Goal: Task Accomplishment & Management: Use online tool/utility

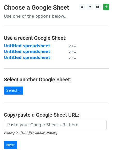
scroll to position [15, 0]
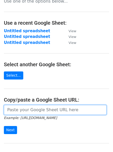
click at [29, 110] on input "url" at bounding box center [55, 110] width 103 height 10
paste input "https://docs.google.com/spreadsheets/d/12wle80YdYoS6R36oNgkJE4_gK_fjkYTg5a_Lhz-…"
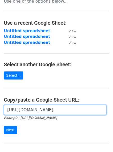
scroll to position [0, 107]
type input "https://docs.google.com/spreadsheets/d/12wle80YdYoS6R36oNgkJE4_gK_fjkYTg5a_Lhz-…"
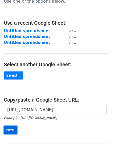
click at [9, 131] on input "Next" at bounding box center [10, 130] width 13 height 8
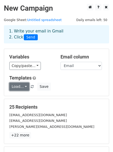
click at [26, 84] on link "Load..." at bounding box center [19, 87] width 20 height 8
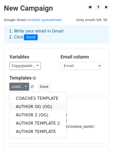
click at [42, 106] on link "AUTHOR OG (OG)" at bounding box center [38, 107] width 57 height 8
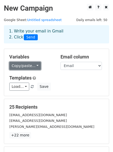
click at [21, 67] on link "Copy/paste..." at bounding box center [25, 66] width 32 height 8
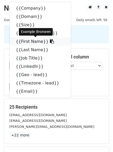
click at [25, 42] on link "{{First Name}}" at bounding box center [41, 41] width 62 height 8
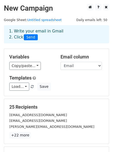
scroll to position [70, 0]
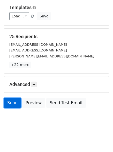
click at [8, 98] on link "Send" at bounding box center [12, 103] width 17 height 10
click at [12, 104] on link "Send" at bounding box center [12, 103] width 17 height 10
click at [12, 103] on link "Send" at bounding box center [12, 103] width 17 height 10
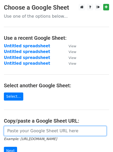
click at [17, 126] on input "url" at bounding box center [55, 131] width 103 height 10
paste input "https://docs.google.com/spreadsheets/d/1Eejq4wpkHuKH5nOpAldo07_UEPT0C7geLjPjoOU…"
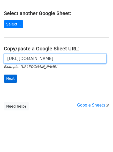
type input "https://docs.google.com/spreadsheets/d/1Eejq4wpkHuKH5nOpAldo07_UEPT0C7geLjPjoOU…"
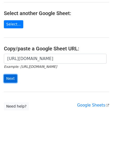
click at [11, 79] on input "Next" at bounding box center [10, 78] width 13 height 8
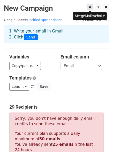
click at [91, 6] on icon at bounding box center [90, 7] width 3 height 4
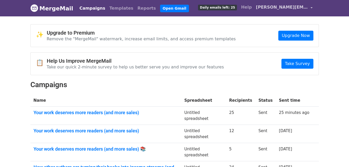
click at [295, 5] on span "[PERSON_NAME][EMAIL_ADDRESS][DOMAIN_NAME]" at bounding box center [282, 7] width 52 height 6
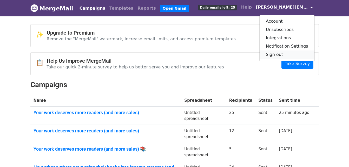
click at [275, 53] on link "Sign out" at bounding box center [286, 54] width 55 height 8
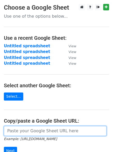
click at [24, 131] on input "url" at bounding box center [55, 131] width 103 height 10
paste input "[URL][DOMAIN_NAME]"
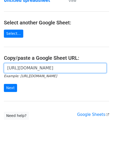
scroll to position [64, 0]
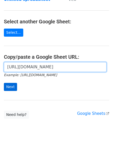
type input "[URL][DOMAIN_NAME]"
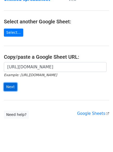
click at [9, 85] on input "Next" at bounding box center [10, 87] width 13 height 8
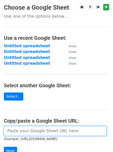
click at [24, 132] on input "url" at bounding box center [55, 131] width 103 height 10
paste input "https://docs.google.com/spreadsheets/d/1Eejq4wpkHuKH5nOpAldo07_UEPT0C7geLjPjoOU…"
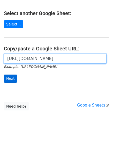
type input "https://docs.google.com/spreadsheets/d/1Eejq4wpkHuKH5nOpAldo07_UEPT0C7geLjPjoOU…"
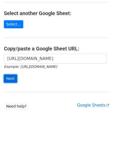
click at [11, 78] on input "Next" at bounding box center [10, 78] width 13 height 8
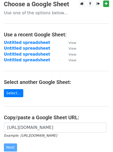
scroll to position [0, 0]
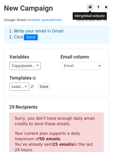
click at [89, 5] on link at bounding box center [90, 7] width 6 height 6
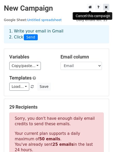
click at [106, 6] on icon at bounding box center [106, 7] width 3 height 4
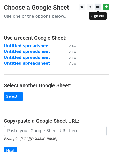
click at [98, 8] on icon at bounding box center [98, 7] width 3 height 4
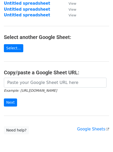
scroll to position [49, 0]
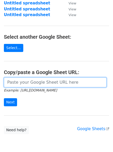
click at [36, 86] on input "url" at bounding box center [55, 82] width 103 height 10
paste input "[URL][DOMAIN_NAME]"
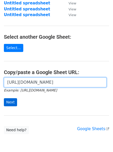
type input "[URL][DOMAIN_NAME]"
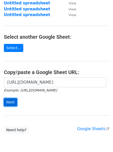
click at [7, 103] on input "Next" at bounding box center [10, 102] width 13 height 8
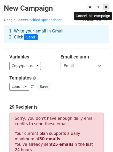
click at [106, 7] on icon at bounding box center [106, 7] width 3 height 4
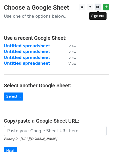
click at [99, 9] on icon at bounding box center [98, 7] width 3 height 4
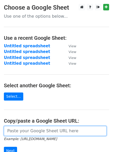
click at [38, 131] on input "url" at bounding box center [55, 131] width 103 height 10
paste input "[URL][DOMAIN_NAME]"
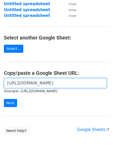
scroll to position [48, 0]
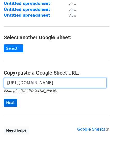
type input "[URL][DOMAIN_NAME]"
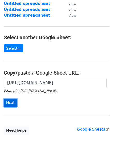
click at [13, 103] on input "Next" at bounding box center [10, 103] width 13 height 8
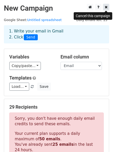
click at [108, 8] on link at bounding box center [107, 7] width 6 height 6
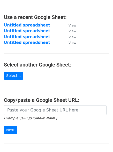
scroll to position [72, 0]
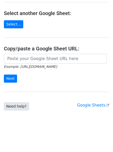
click at [18, 108] on link "Need help?" at bounding box center [16, 106] width 25 height 8
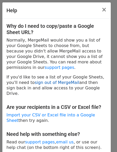
click at [42, 80] on link "sign out of MergeMail" at bounding box center [57, 82] width 45 height 5
click at [41, 80] on link "sign out of MergeMail" at bounding box center [57, 82] width 45 height 5
click at [101, 11] on button "×" at bounding box center [104, 9] width 13 height 15
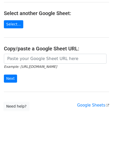
scroll to position [0, 0]
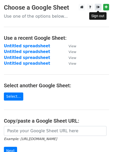
click at [96, 7] on link at bounding box center [98, 7] width 6 height 6
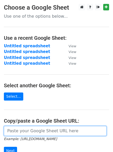
click at [22, 129] on input "url" at bounding box center [55, 131] width 103 height 10
click at [46, 131] on input "url" at bounding box center [55, 131] width 103 height 10
paste input "[URL][DOMAIN_NAME]"
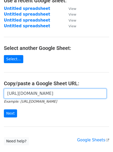
scroll to position [40, 0]
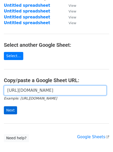
type input "[URL][DOMAIN_NAME]"
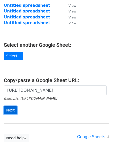
click at [11, 109] on input "Next" at bounding box center [10, 110] width 13 height 8
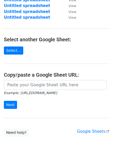
scroll to position [46, 0]
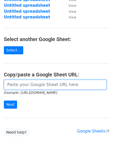
click at [40, 84] on input "url" at bounding box center [55, 85] width 103 height 10
paste input "[URL][DOMAIN_NAME]"
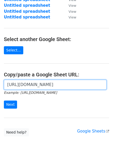
scroll to position [0, 115]
type input "[URL][DOMAIN_NAME]"
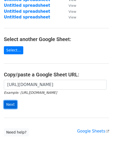
click at [9, 103] on input "Next" at bounding box center [10, 104] width 13 height 8
